Goal: Browse casually: Explore the website without a specific task or goal

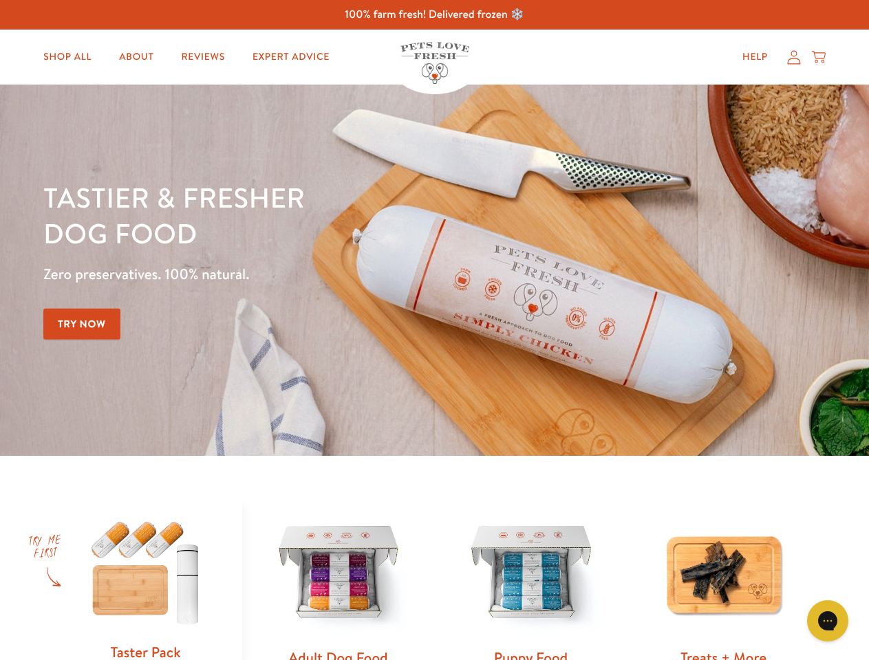
click at [434, 330] on div "Tastier & fresher dog food Zero preservatives. 100% natural. Try Now" at bounding box center [303, 271] width 521 height 182
click at [827, 621] on icon "Gorgias live chat" at bounding box center [827, 620] width 13 height 13
